Goal: Information Seeking & Learning: Learn about a topic

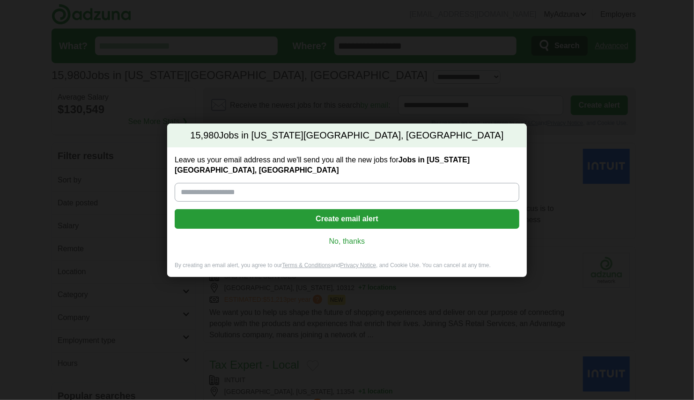
click at [341, 238] on link "No, thanks" at bounding box center [347, 241] width 330 height 10
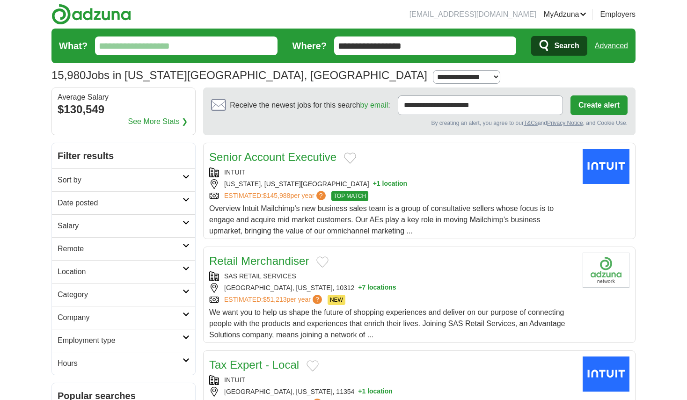
click at [169, 47] on input "What?" at bounding box center [186, 46] width 183 height 19
type input "**********"
click at [531, 36] on button "Search" at bounding box center [559, 46] width 56 height 20
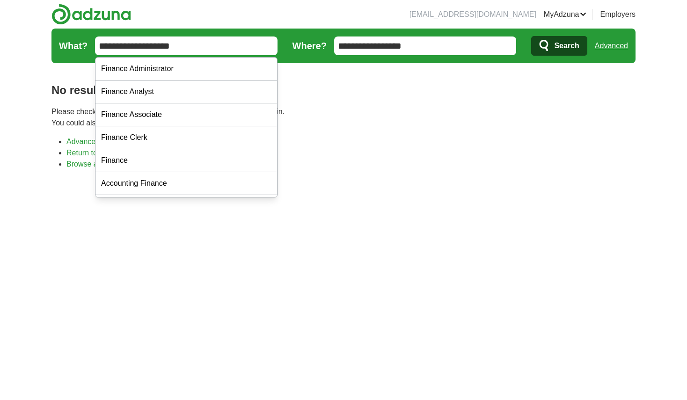
click at [184, 39] on input "**********" at bounding box center [186, 46] width 183 height 19
click at [27, 140] on body "issacpenafiel@gmail.com MyAdzuna Alerts Favorites Resumes ApplyIQ Preferences P…" at bounding box center [343, 339] width 687 height 679
drag, startPoint x: 188, startPoint y: 42, endPoint x: 105, endPoint y: 41, distance: 82.4
click at [105, 41] on input "**********" at bounding box center [186, 46] width 183 height 19
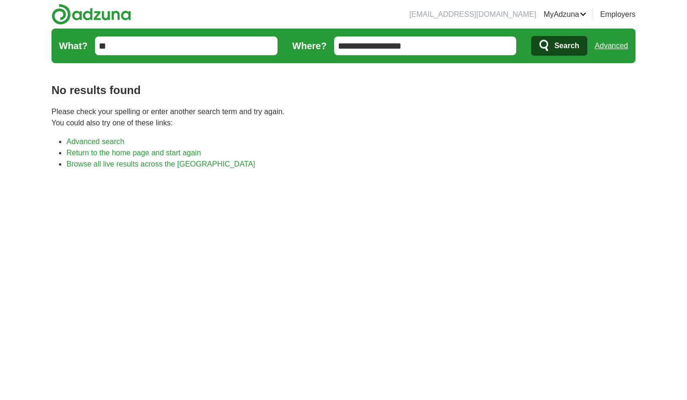
type input "*"
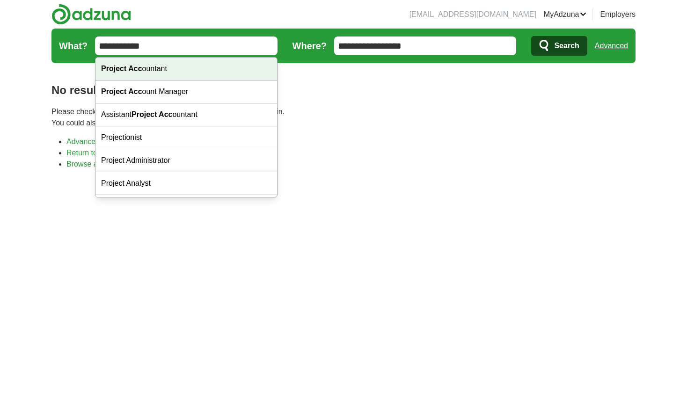
click at [132, 62] on div "Project Acc ountant" at bounding box center [187, 69] width 182 height 23
type input "**********"
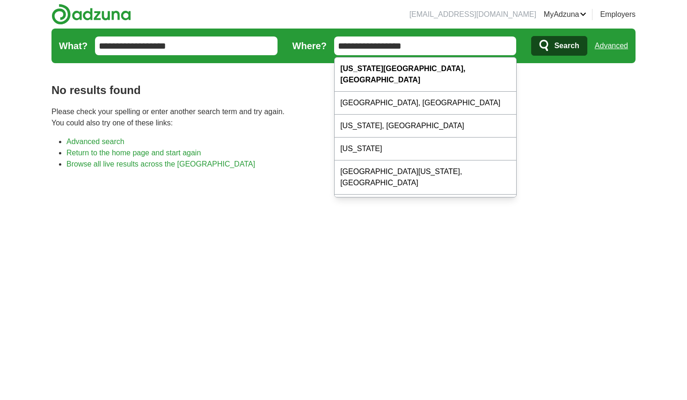
drag, startPoint x: 459, startPoint y: 52, endPoint x: 333, endPoint y: 53, distance: 125.9
click at [333, 53] on form "**********" at bounding box center [344, 46] width 584 height 35
click at [531, 36] on button "Search" at bounding box center [559, 46] width 56 height 20
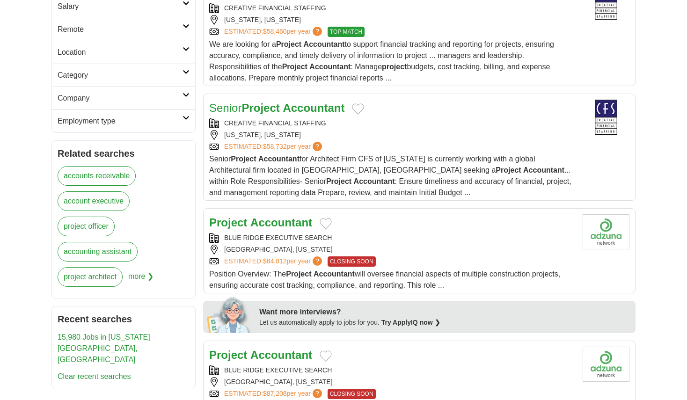
scroll to position [189, 0]
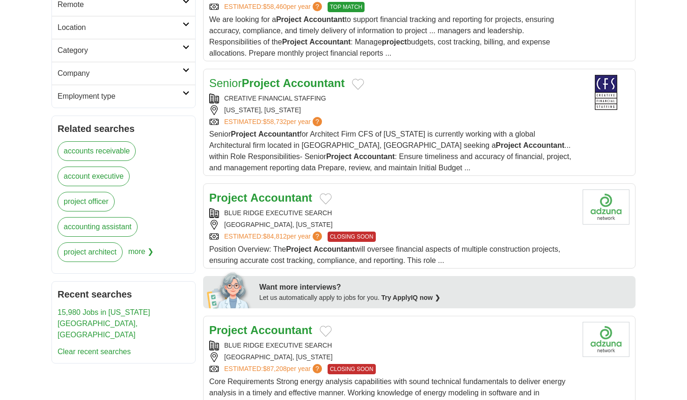
click at [273, 198] on strong "Accountant" at bounding box center [281, 197] width 62 height 13
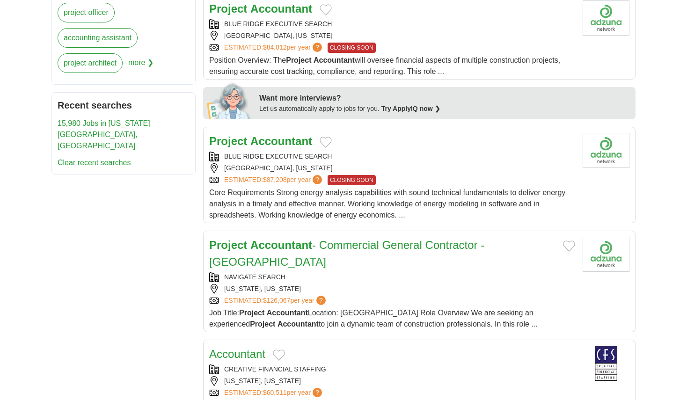
scroll to position [440, 0]
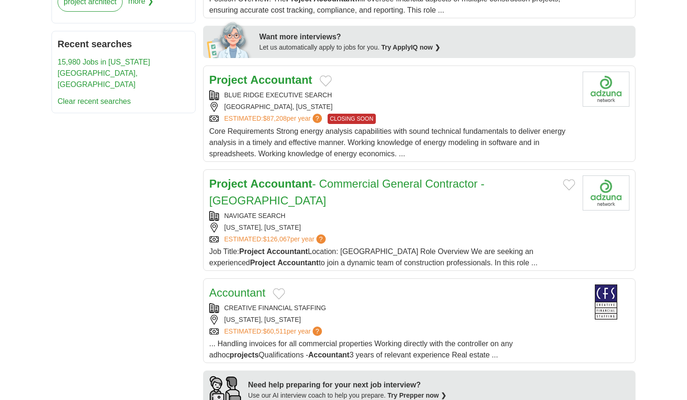
click at [353, 184] on link "Project Accountant - Commercial General Contractor - Manhattan" at bounding box center [346, 191] width 275 height 29
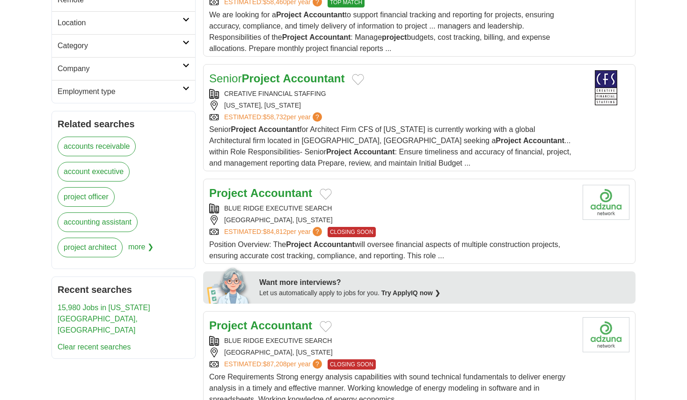
scroll to position [0, 0]
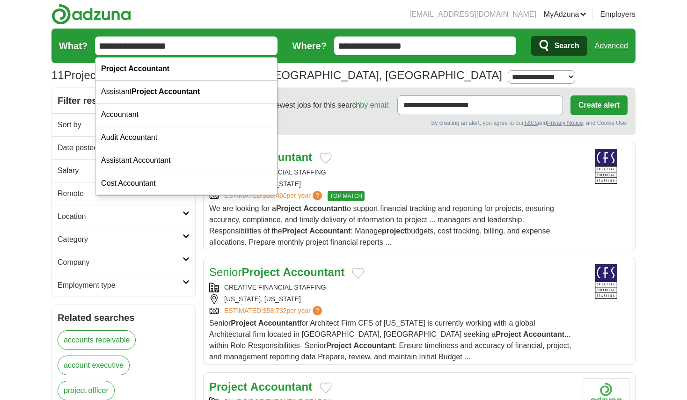
drag, startPoint x: 213, startPoint y: 43, endPoint x: 109, endPoint y: 52, distance: 105.3
click at [109, 52] on input "**********" at bounding box center [186, 46] width 183 height 19
type input "*"
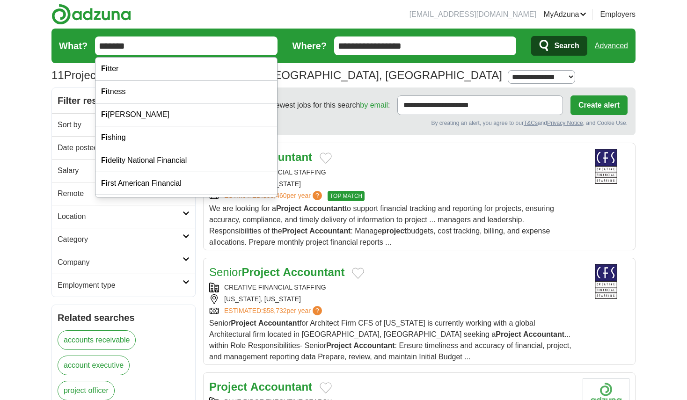
type input "*******"
click at [531, 36] on button "Search" at bounding box center [559, 46] width 56 height 20
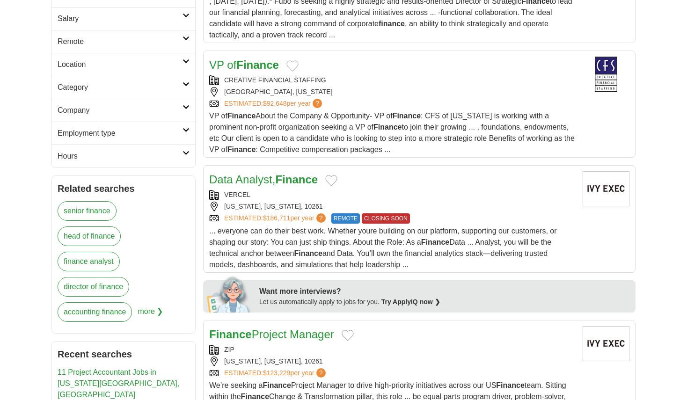
scroll to position [208, 0]
click at [265, 183] on link "Data Analyst, Finance" at bounding box center [263, 179] width 109 height 13
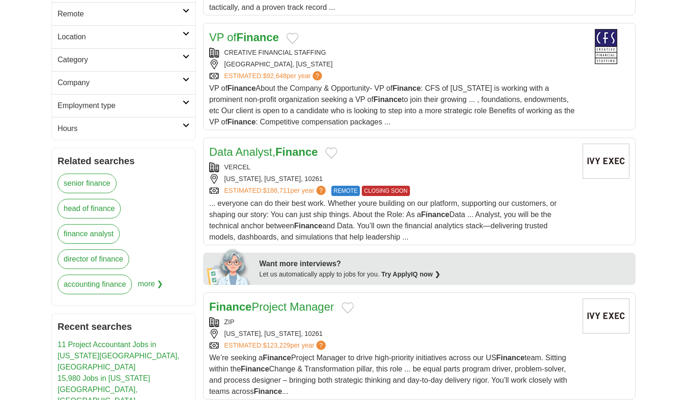
scroll to position [0, 0]
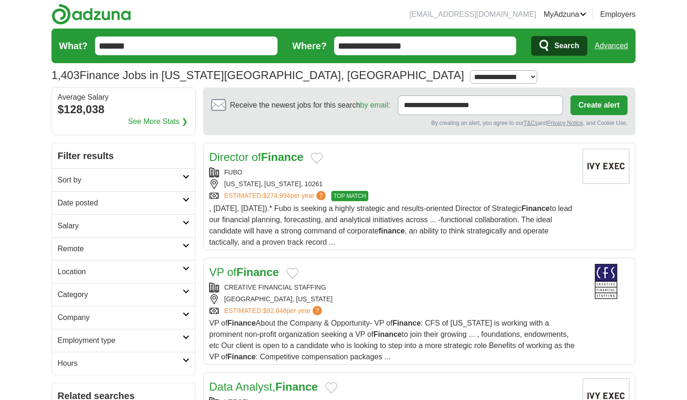
click at [470, 77] on select "**********" at bounding box center [503, 77] width 67 height 14
click at [353, 81] on div "**********" at bounding box center [344, 75] width 584 height 17
click at [187, 186] on link "Sort by" at bounding box center [123, 180] width 143 height 23
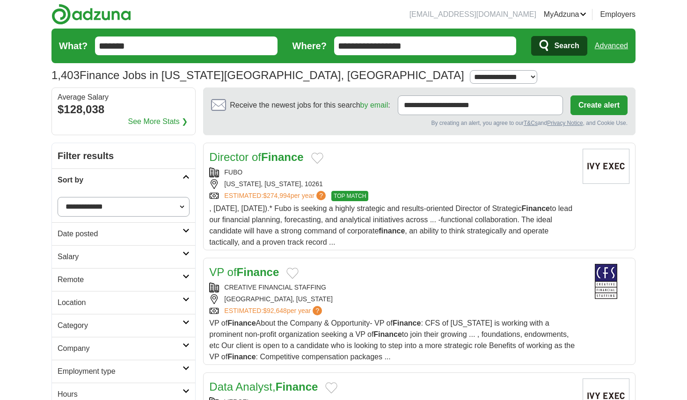
click at [187, 186] on link "Sort by" at bounding box center [123, 180] width 143 height 23
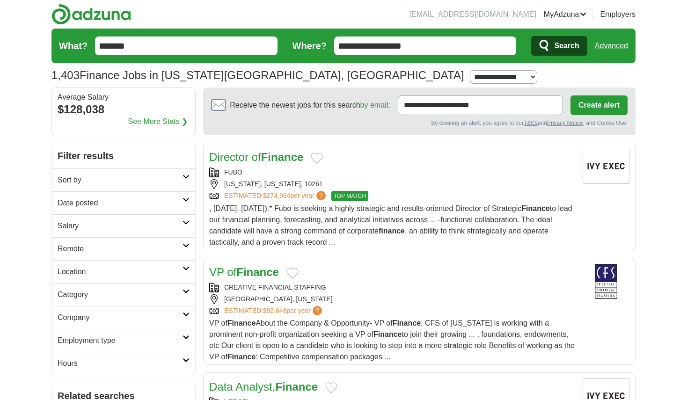
click at [186, 200] on icon at bounding box center [186, 200] width 7 height 5
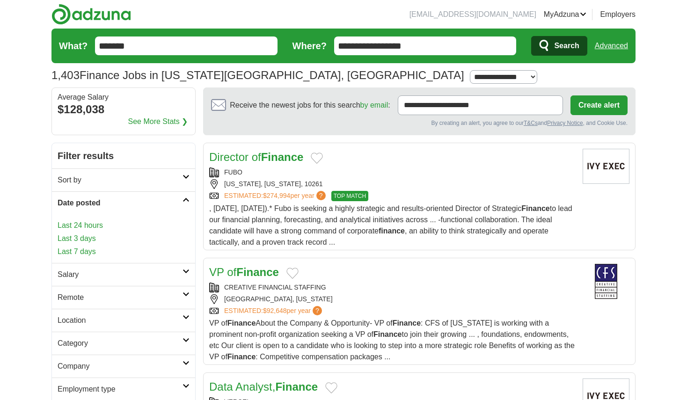
click at [83, 240] on link "Last 3 days" at bounding box center [124, 238] width 132 height 11
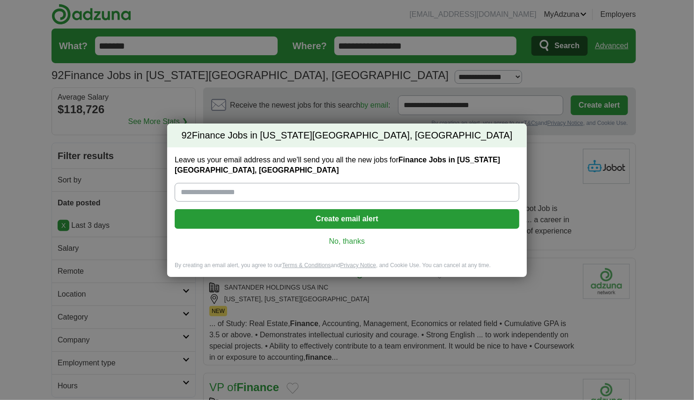
click at [352, 247] on div "Leave us your email address and we'll send you all the new jobs for Finance Job…" at bounding box center [347, 204] width 360 height 114
click at [364, 241] on link "No, thanks" at bounding box center [347, 241] width 330 height 10
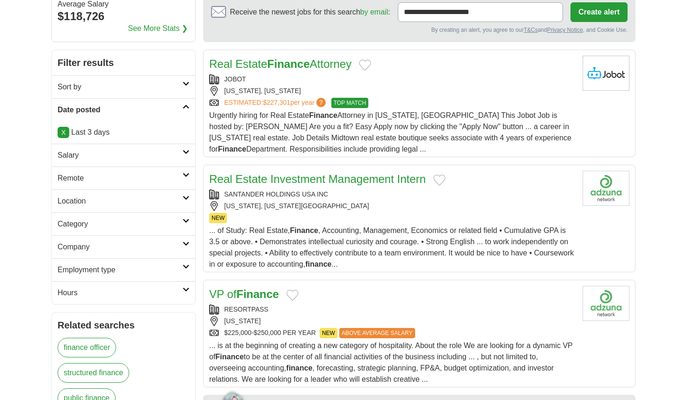
scroll to position [94, 0]
click at [180, 175] on h2 "Remote" at bounding box center [120, 177] width 125 height 11
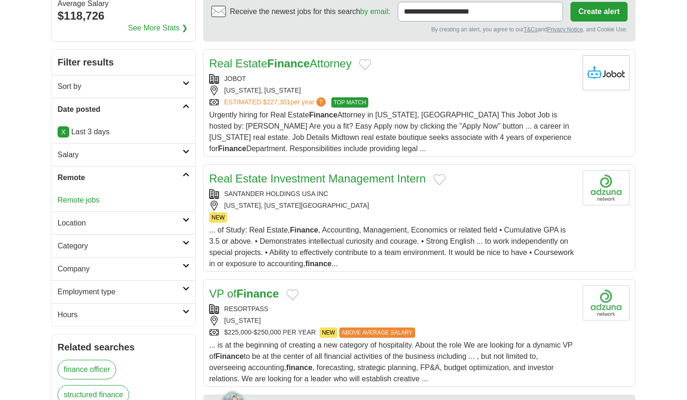
click at [180, 175] on h2 "Remote" at bounding box center [120, 177] width 125 height 11
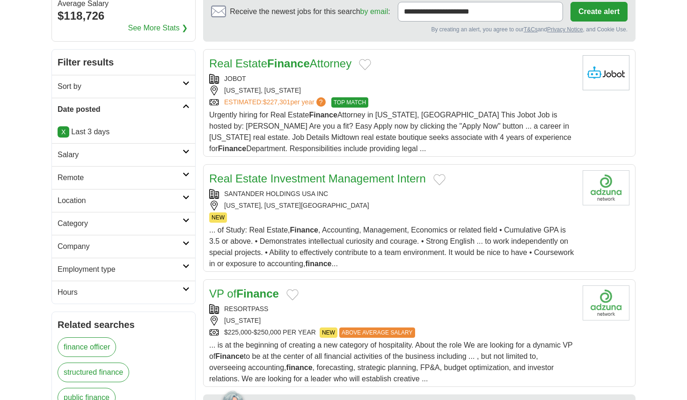
click at [168, 193] on link "Location" at bounding box center [123, 200] width 143 height 23
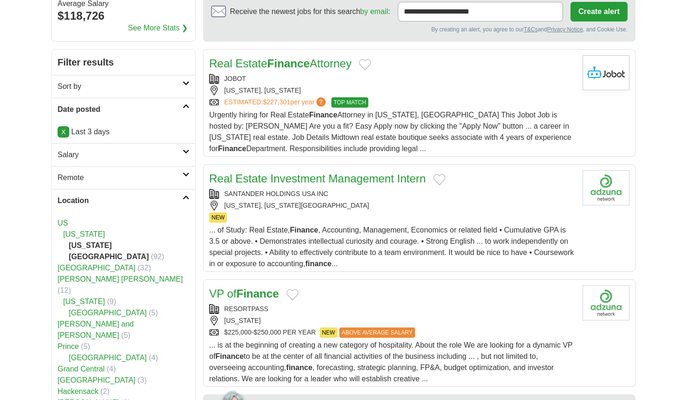
click at [168, 193] on link "Location" at bounding box center [123, 200] width 143 height 23
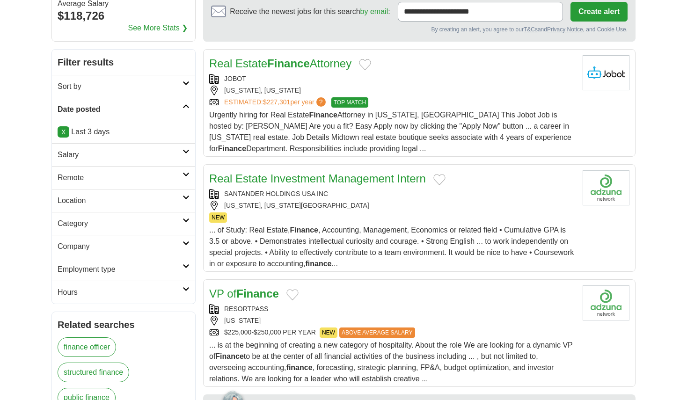
click at [169, 228] on h2 "Category" at bounding box center [120, 223] width 125 height 11
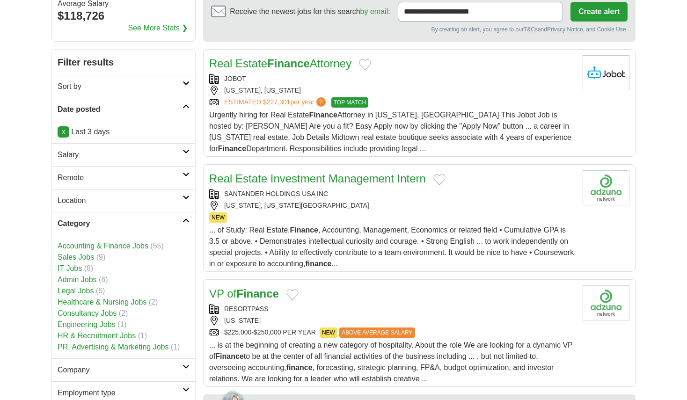
click at [140, 247] on link "Accounting & Finance Jobs" at bounding box center [103, 246] width 91 height 8
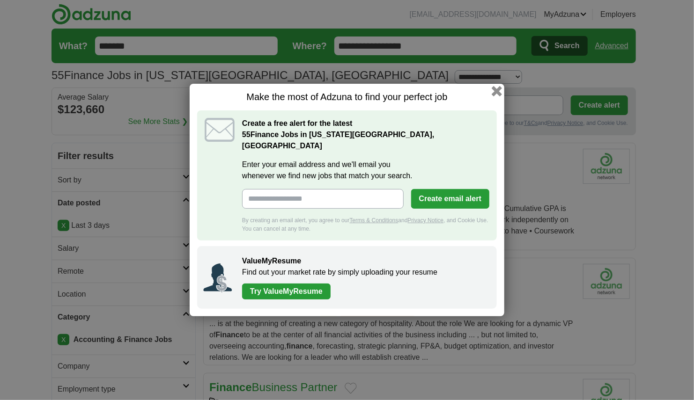
click at [497, 92] on button "button" at bounding box center [497, 91] width 10 height 10
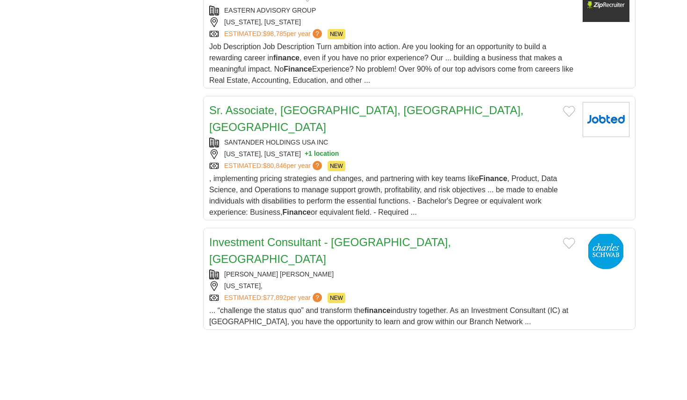
scroll to position [1071, 0]
drag, startPoint x: 312, startPoint y: 224, endPoint x: 326, endPoint y: 227, distance: 14.2
click at [280, 235] on link "Investment Consultant - Buffalo, NY" at bounding box center [330, 249] width 242 height 29
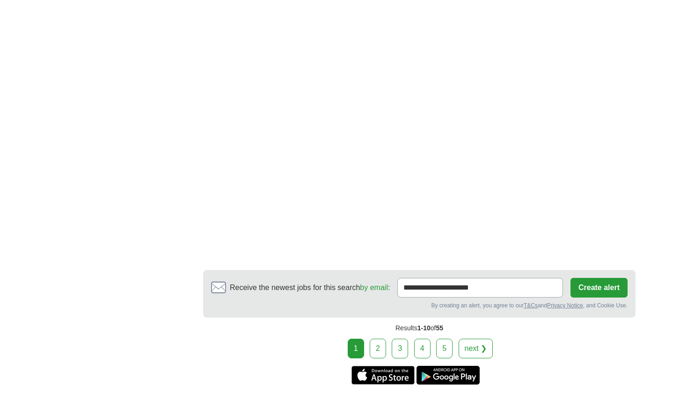
scroll to position [1698, 0]
click at [384, 339] on link "2" at bounding box center [378, 349] width 16 height 20
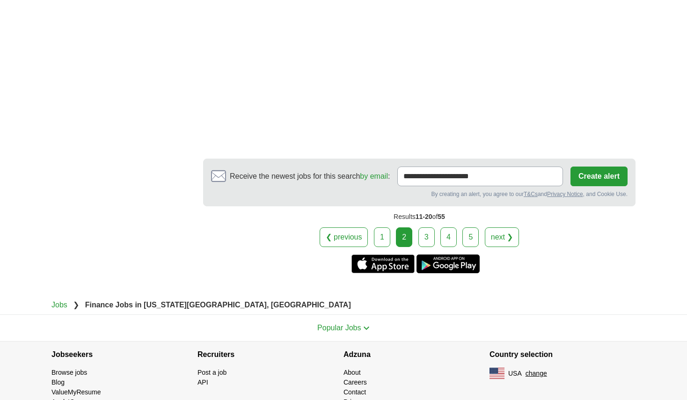
scroll to position [1618, 0]
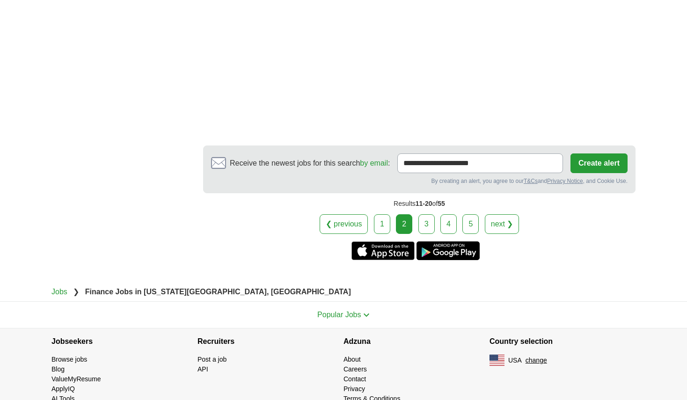
click at [426, 214] on link "3" at bounding box center [427, 224] width 16 height 20
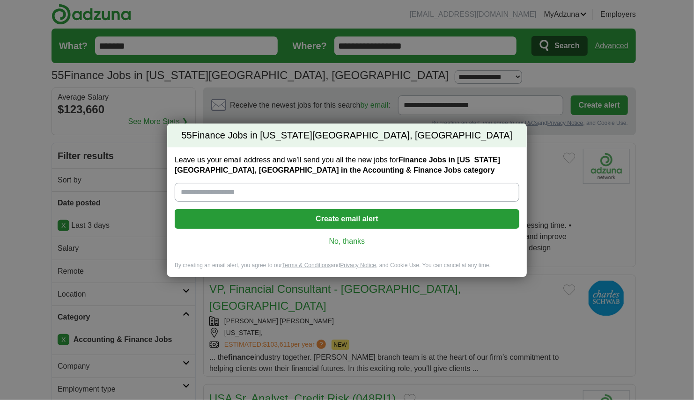
click at [339, 246] on link "No, thanks" at bounding box center [347, 241] width 330 height 10
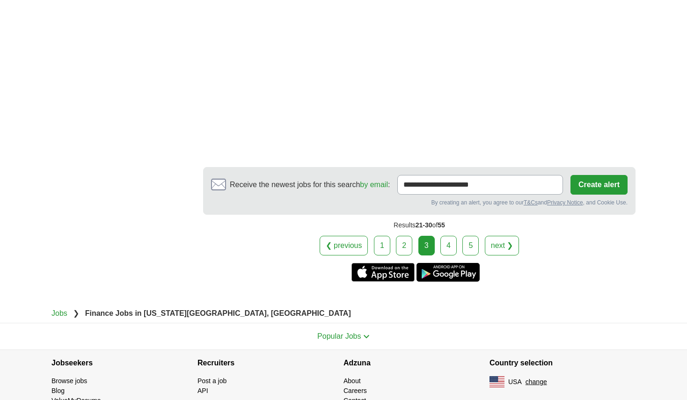
scroll to position [1659, 0]
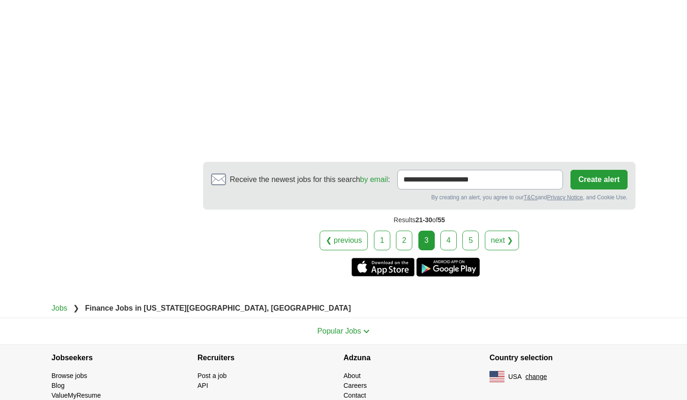
click at [453, 231] on link "4" at bounding box center [449, 241] width 16 height 20
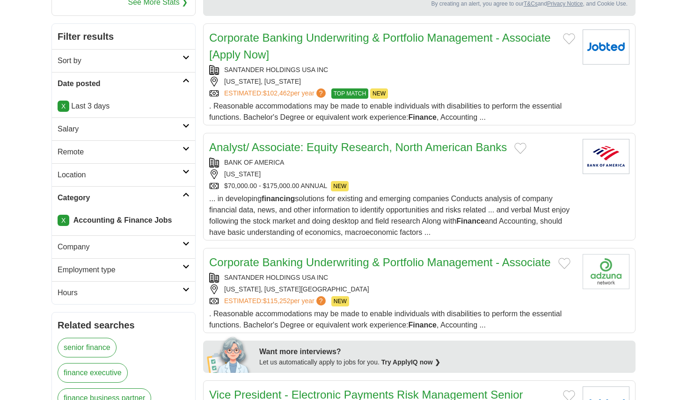
scroll to position [165, 0]
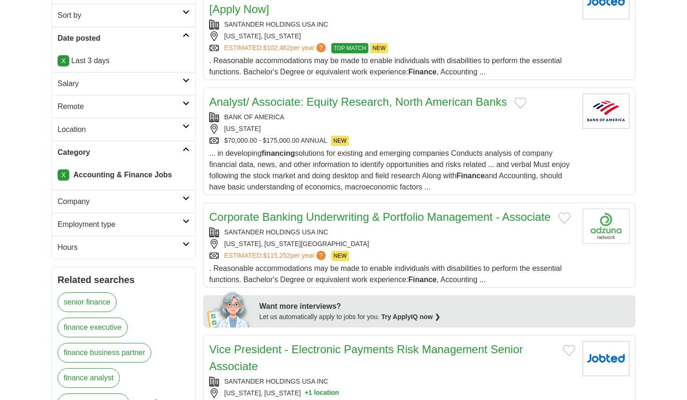
click at [343, 99] on link "Analyst/ Associate: Equity Research, North American Banks" at bounding box center [358, 102] width 298 height 13
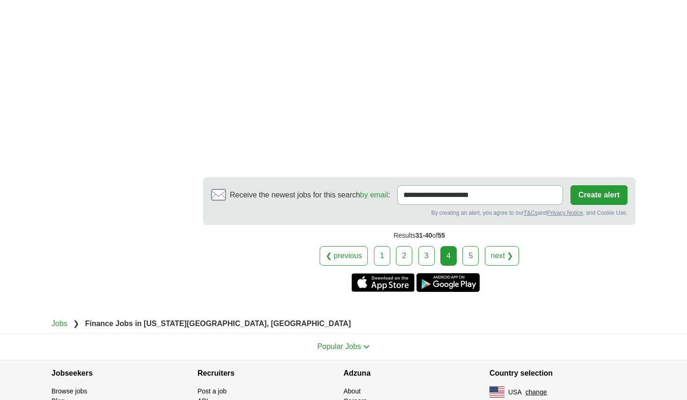
scroll to position [1636, 0]
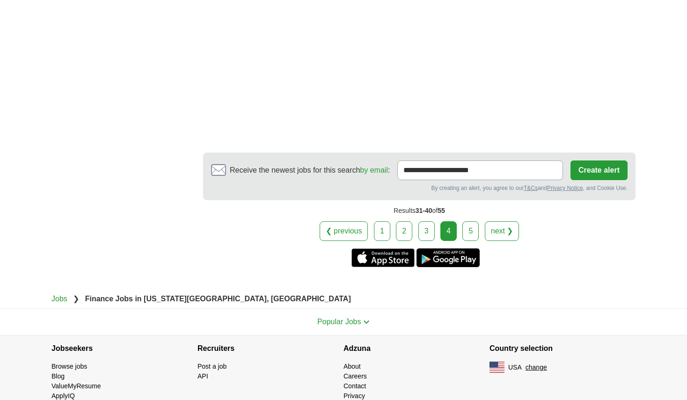
click at [475, 230] on link "5" at bounding box center [471, 231] width 16 height 20
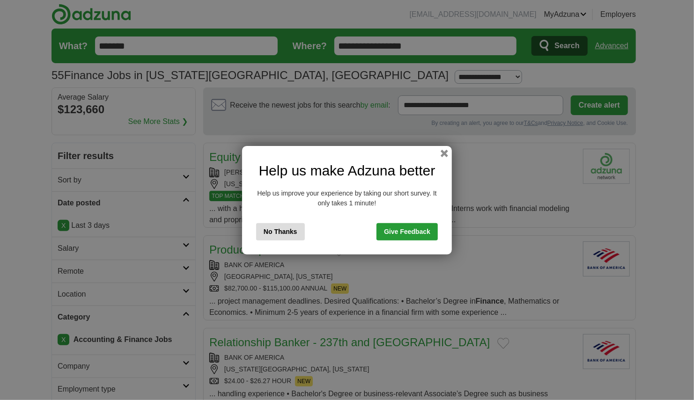
click at [287, 226] on button "No Thanks" at bounding box center [280, 231] width 49 height 17
